Goal: Find specific page/section: Find specific page/section

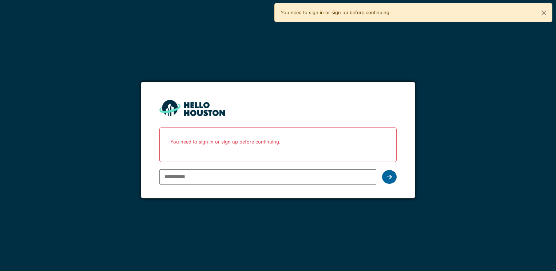
type input "**********"
click at [392, 179] on div at bounding box center [389, 177] width 15 height 14
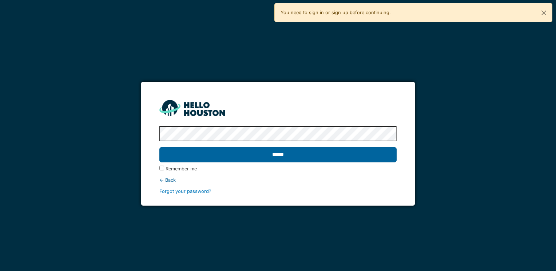
click at [317, 155] on input "******" at bounding box center [277, 154] width 237 height 15
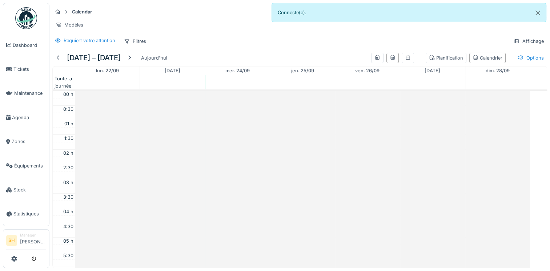
scroll to position [175, 0]
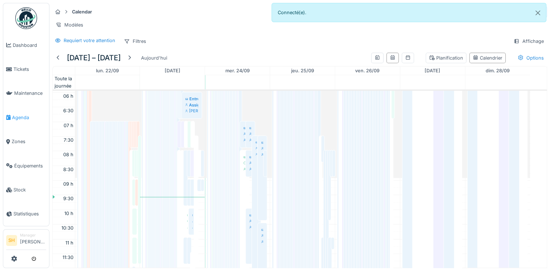
click at [25, 115] on span "Agenda" at bounding box center [29, 117] width 34 height 7
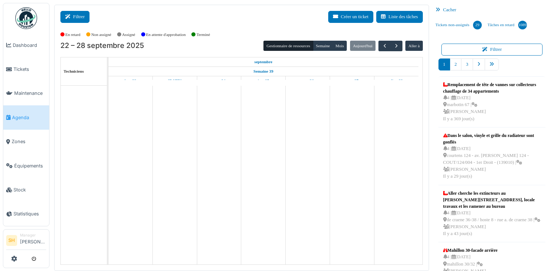
click at [88, 14] on button "Filtrer" at bounding box center [74, 17] width 29 height 12
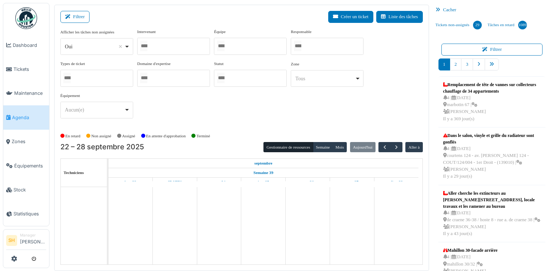
click at [242, 45] on div at bounding box center [250, 46] width 73 height 17
click at [320, 118] on div "Afficher les tâches non assignées *** Oui Remove item Oui Non Intervenant [PERS…" at bounding box center [241, 77] width 362 height 96
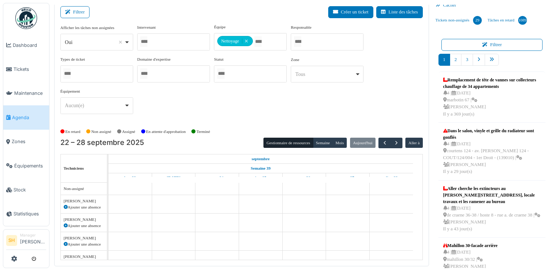
scroll to position [7, 0]
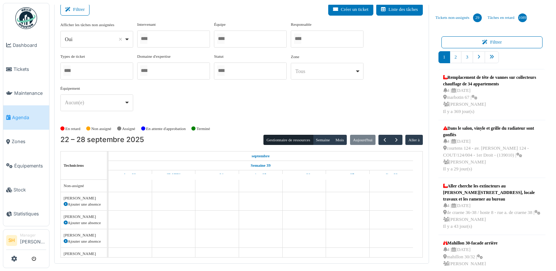
click at [247, 39] on div at bounding box center [250, 39] width 73 height 17
click at [301, 105] on div "Afficher les tâches non assignées *** Oui Remove item Oui Non Intervenant [PERS…" at bounding box center [241, 69] width 362 height 96
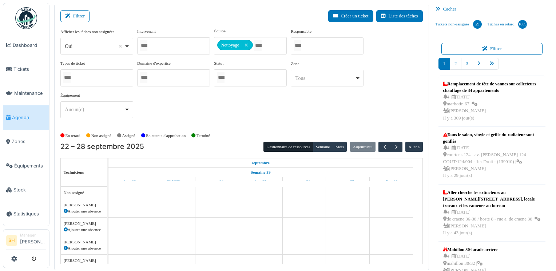
scroll to position [0, 0]
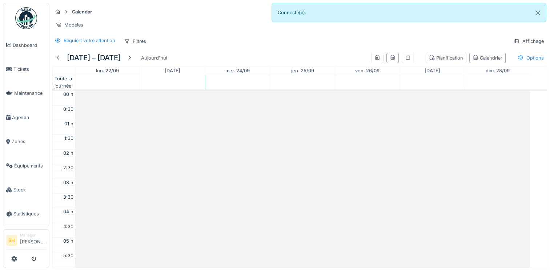
scroll to position [175, 0]
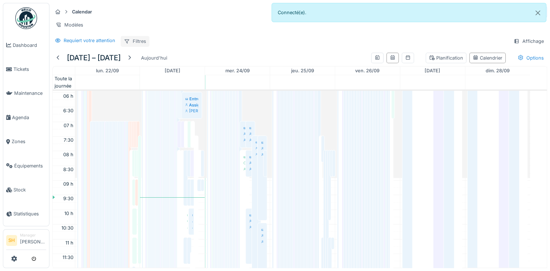
click at [131, 47] on div "Filtres" at bounding box center [135, 41] width 29 height 11
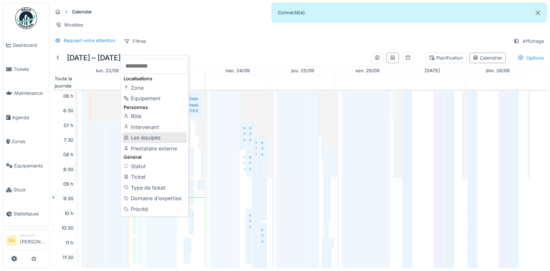
click at [137, 137] on div "Les équipes" at bounding box center [154, 137] width 65 height 11
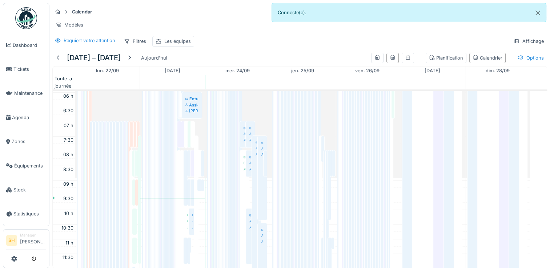
click at [169, 45] on div "Les équipes" at bounding box center [177, 41] width 27 height 7
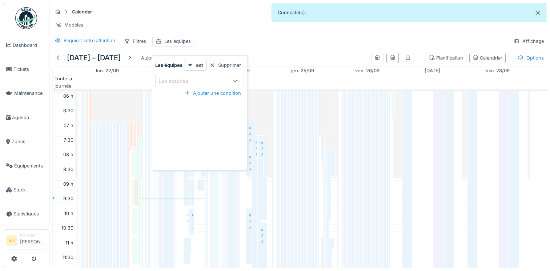
click at [228, 83] on div at bounding box center [234, 81] width 17 height 14
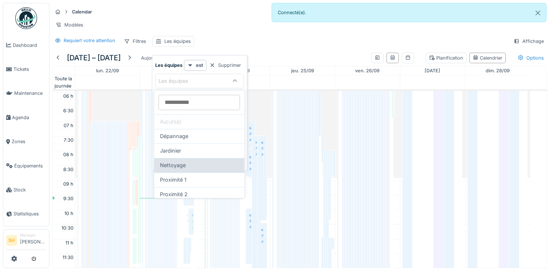
click at [199, 164] on div "Nettoyage" at bounding box center [199, 165] width 79 height 8
type input "***"
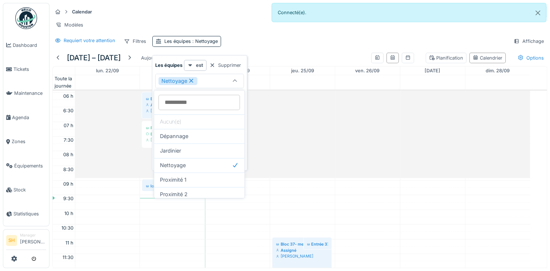
click at [286, 45] on div "Requiert votre attention Filtres Les équipes : Nettoyage Affichage" at bounding box center [299, 41] width 495 height 11
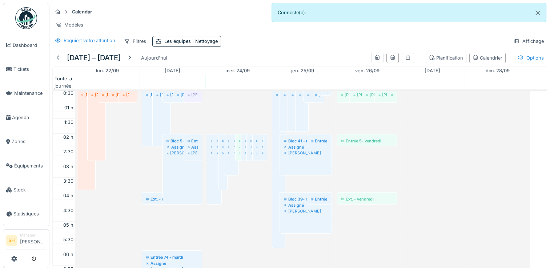
scroll to position [0, 0]
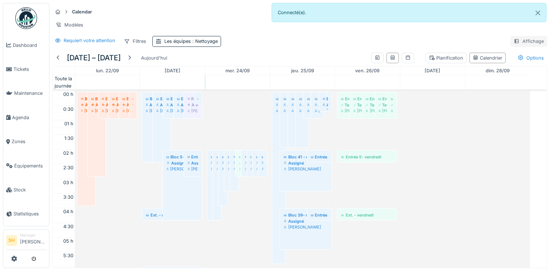
click at [518, 46] on div "Affichage" at bounding box center [529, 41] width 37 height 11
click at [439, 45] on div "Requiert votre attention Filtres Les équipes : Nettoyage Affichage" at bounding box center [299, 41] width 495 height 11
click at [137, 47] on div "Filtres" at bounding box center [135, 41] width 29 height 11
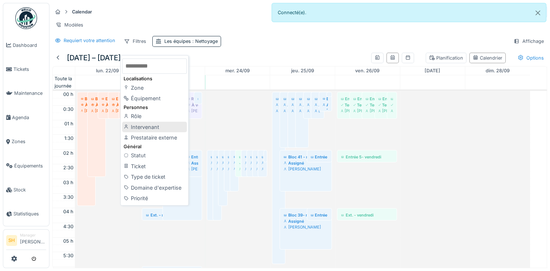
click at [135, 125] on div "Intervenant" at bounding box center [154, 127] width 65 height 11
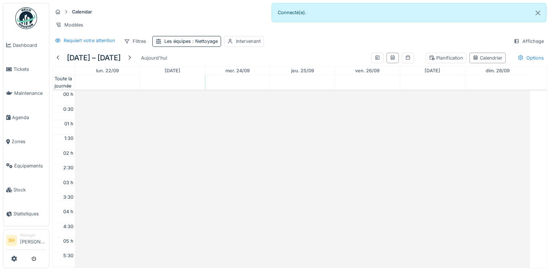
scroll to position [175, 0]
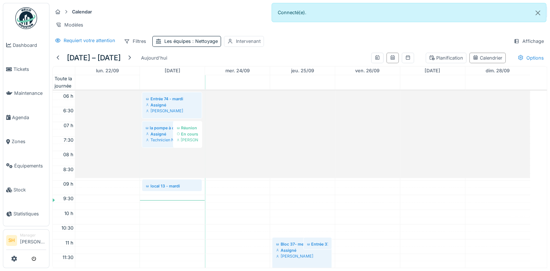
click at [238, 45] on div "Intervenant" at bounding box center [248, 41] width 25 height 7
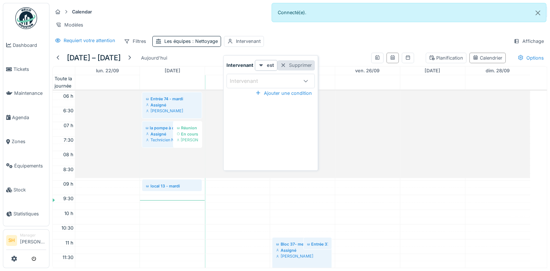
click at [298, 64] on div "Supprimer" at bounding box center [296, 65] width 37 height 10
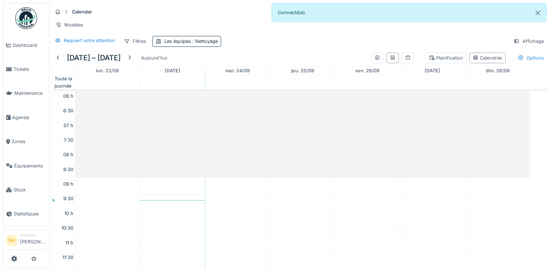
click at [296, 44] on div "Requiert votre attention Filtres Les équipes : Nettoyage Affichage" at bounding box center [299, 41] width 495 height 11
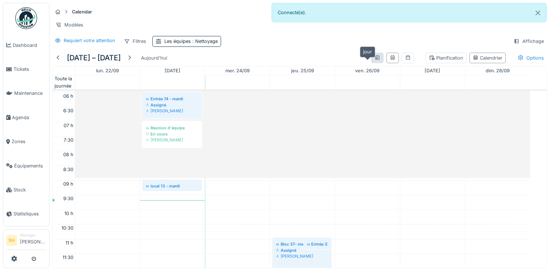
click at [375, 60] on icon at bounding box center [378, 57] width 6 height 5
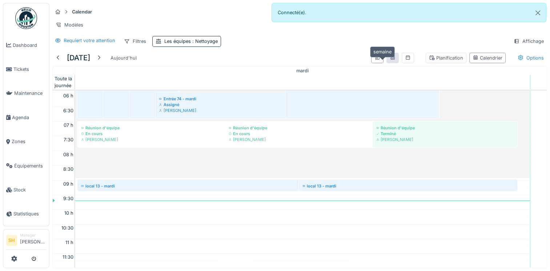
click at [391, 60] on icon at bounding box center [393, 57] width 4 height 4
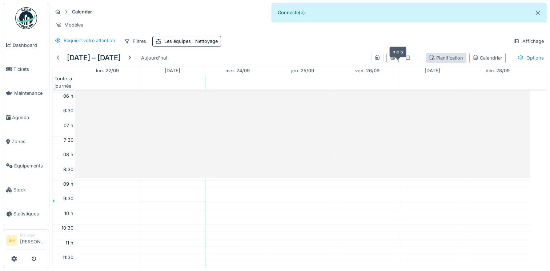
click at [431, 61] on div "Planification" at bounding box center [446, 58] width 34 height 7
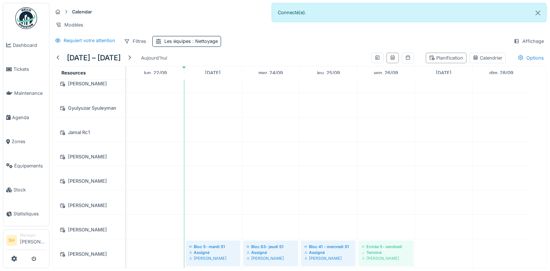
scroll to position [108, 0]
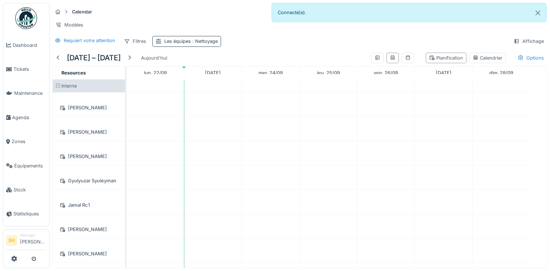
click at [195, 44] on span ": Nettoyage" at bounding box center [204, 41] width 27 height 5
click at [191, 82] on icon at bounding box center [191, 80] width 7 height 5
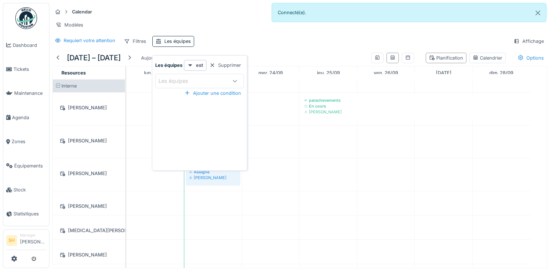
click at [235, 81] on icon at bounding box center [235, 81] width 4 height 2
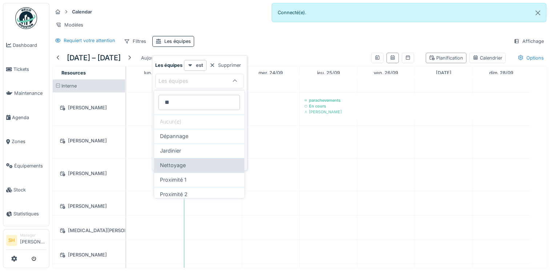
type équipes_Y5NDU "**"
click at [182, 167] on span "Nettoyage" at bounding box center [173, 165] width 26 height 8
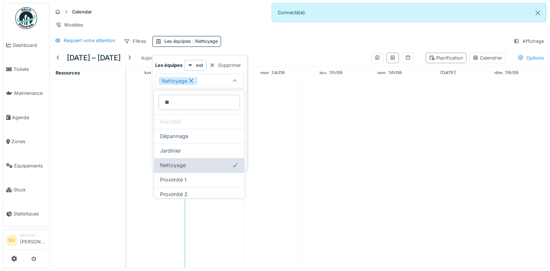
type input "***"
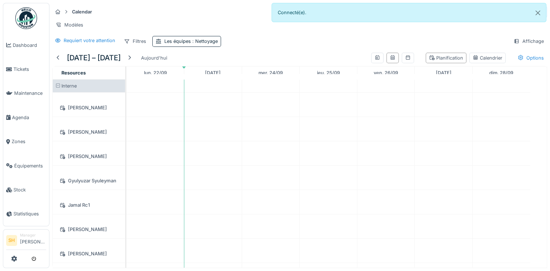
click at [271, 44] on div "Requiert votre attention Filtres Les équipes : Nettoyage Affichage" at bounding box center [299, 41] width 495 height 11
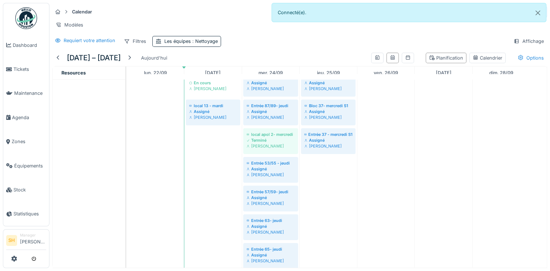
scroll to position [327, 0]
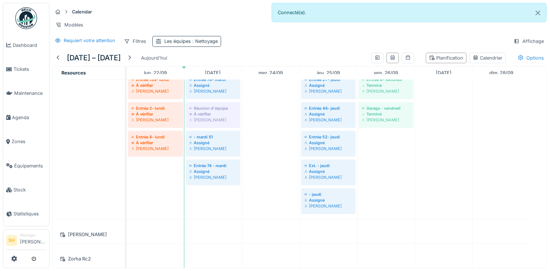
click at [187, 45] on div "Les équipes : Nettoyage" at bounding box center [190, 41] width 53 height 7
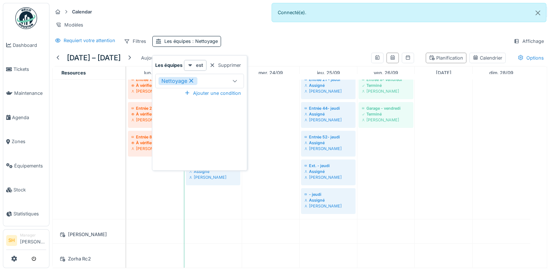
click at [189, 80] on icon at bounding box center [191, 80] width 7 height 5
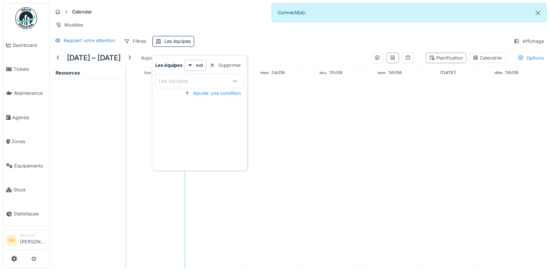
click at [191, 82] on div "Les équipes" at bounding box center [179, 81] width 40 height 8
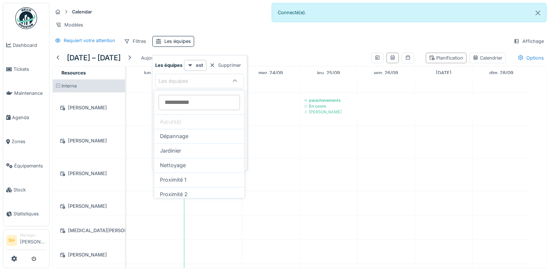
click at [179, 161] on span "Nettoyage" at bounding box center [173, 165] width 26 height 8
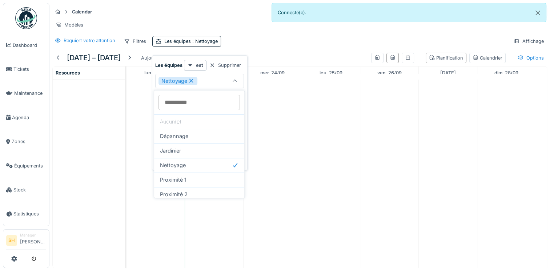
type input "***"
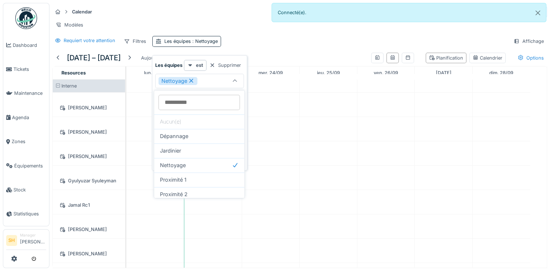
click at [212, 77] on div "Nettoyage" at bounding box center [193, 81] width 68 height 8
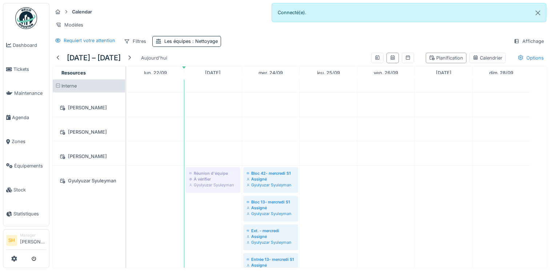
click at [290, 40] on div "Requiert votre attention Filtres Les équipes : Nettoyage Affichage" at bounding box center [299, 41] width 495 height 11
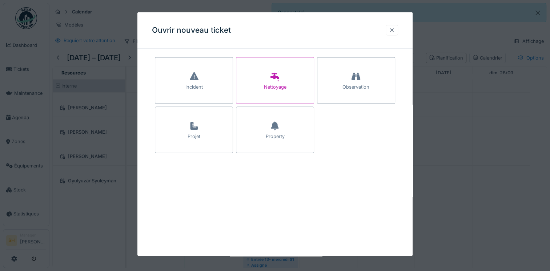
click at [394, 30] on div at bounding box center [392, 30] width 6 height 7
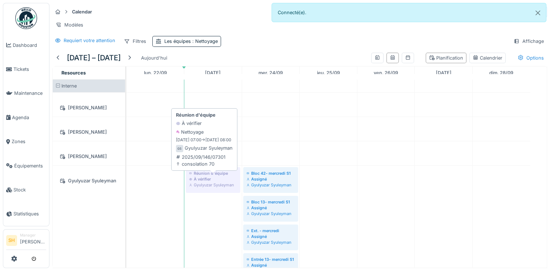
click at [206, 176] on div "Réunion d'équipe" at bounding box center [213, 174] width 48 height 6
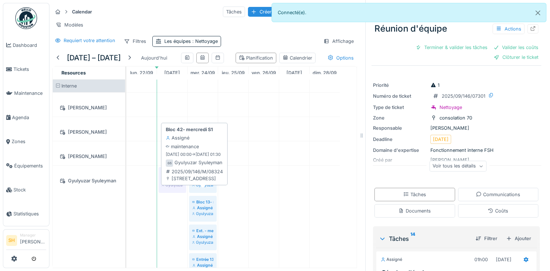
drag, startPoint x: 198, startPoint y: 204, endPoint x: 193, endPoint y: 207, distance: 5.7
click at [197, 188] on div "Gyulyuzar Syuleyman" at bounding box center [202, 185] width 21 height 6
